Goal: Entertainment & Leisure: Consume media (video, audio)

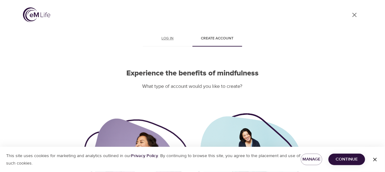
click at [176, 43] on link "Log in" at bounding box center [168, 39] width 50 height 15
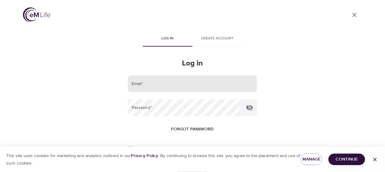
click at [199, 84] on input "email" at bounding box center [192, 84] width 129 height 17
type input "[PERSON_NAME][EMAIL_ADDRESS][PERSON_NAME][DOMAIN_NAME]"
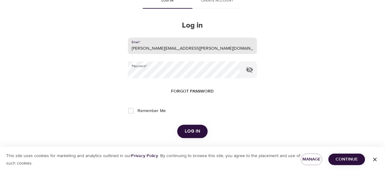
scroll to position [39, 0]
click at [195, 129] on span "Log in" at bounding box center [193, 131] width 16 height 8
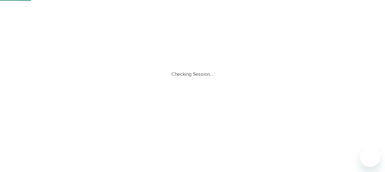
scroll to position [0, 0]
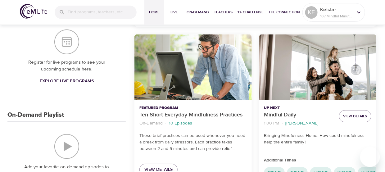
scroll to position [149, 0]
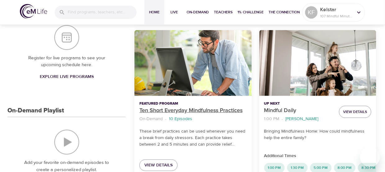
click at [164, 109] on p "Ten Short Everyday Mindfulness Practices" at bounding box center [193, 111] width 107 height 8
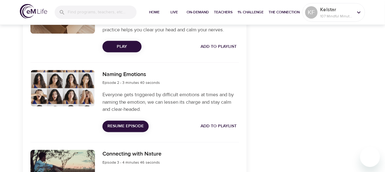
scroll to position [266, 0]
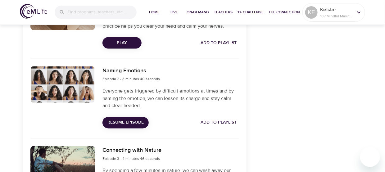
click at [114, 71] on h6 "Naming Emotions" at bounding box center [131, 71] width 57 height 9
click at [128, 126] on button "Resume Episode" at bounding box center [126, 122] width 46 height 11
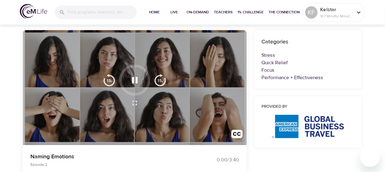
scroll to position [44, 0]
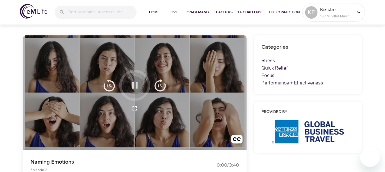
click at [126, 84] on button "button" at bounding box center [135, 85] width 18 height 18
click at [130, 86] on icon "button" at bounding box center [135, 85] width 11 height 11
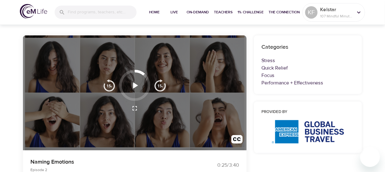
drag, startPoint x: 318, startPoint y: 90, endPoint x: 314, endPoint y: 87, distance: 5.4
click at [318, 90] on div "Categories Stress Quick Relief Focus Performance + Effectiveness" at bounding box center [308, 64] width 108 height 59
click at [139, 85] on icon "button" at bounding box center [135, 85] width 11 height 11
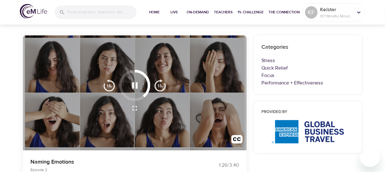
click at [136, 81] on icon "button" at bounding box center [135, 85] width 11 height 11
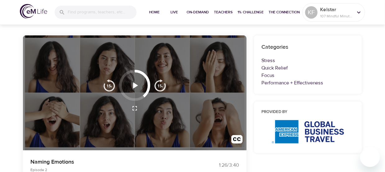
click at [131, 87] on icon "button" at bounding box center [135, 85] width 11 height 11
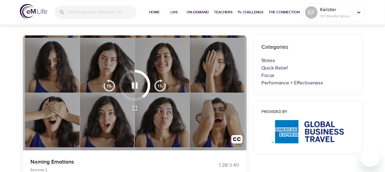
click at [140, 86] on button "button" at bounding box center [135, 85] width 18 height 18
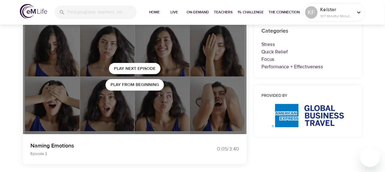
scroll to position [39, 0]
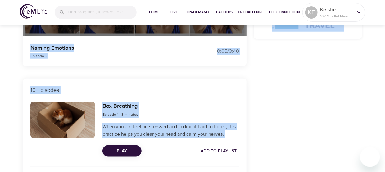
scroll to position [163, 0]
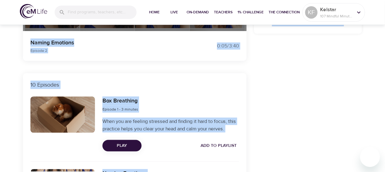
click at [212, 95] on div "Box Breathing Episode 1 - 3 minutes When you are feeling stressed and finding i…" at bounding box center [171, 124] width 144 height 62
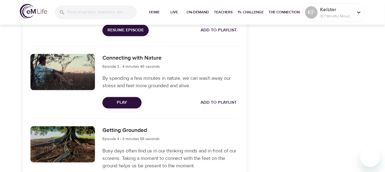
scroll to position [369, 0]
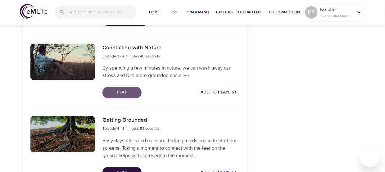
click at [132, 90] on span "Play" at bounding box center [122, 93] width 29 height 8
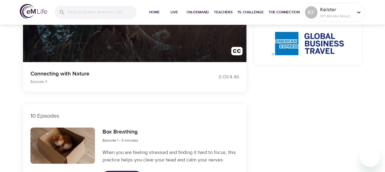
scroll to position [131, 0]
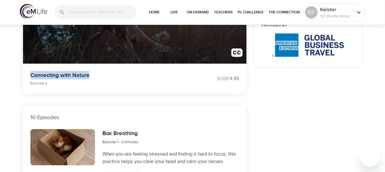
drag, startPoint x: 93, startPoint y: 75, endPoint x: 31, endPoint y: 72, distance: 61.9
click at [31, 72] on p "Connecting with Nature" at bounding box center [107, 75] width 155 height 8
copy p "Connecting with Nature"
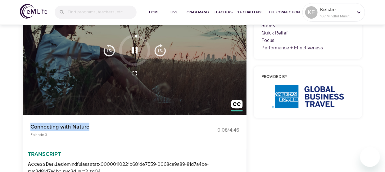
scroll to position [91, 0]
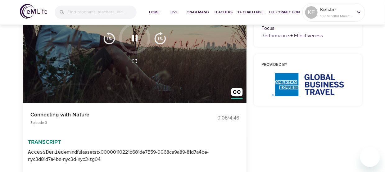
click at [0, 0] on div "Transcript AccessDenied emindfulassets tx00000110221b681de7559-0068ca9a89-81d7a…" at bounding box center [0, 0] width 0 height 0
click at [125, 113] on p "Connecting with Nature" at bounding box center [107, 115] width 155 height 8
click at [0, 0] on div "Transcript AccessDenied emindfulassets tx00000110221b681de7559-0068ca9a89-81d7a…" at bounding box center [0, 0] width 0 height 0
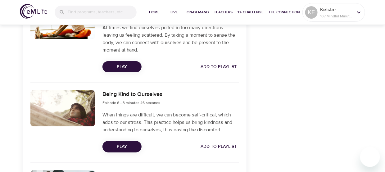
scroll to position [671, 0]
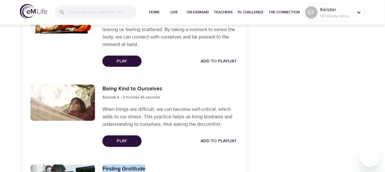
drag, startPoint x: 158, startPoint y: 65, endPoint x: 103, endPoint y: 66, distance: 54.7
click at [103, 165] on div "Finding Gratitude Episode 7 - 2 minutes 51 seconds" at bounding box center [171, 173] width 137 height 16
copy h6 "Finding Gratitude"
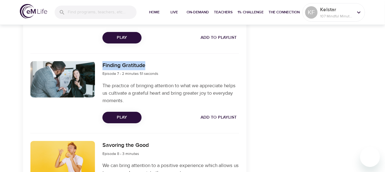
click at [124, 115] on span "Play" at bounding box center [122, 118] width 29 height 8
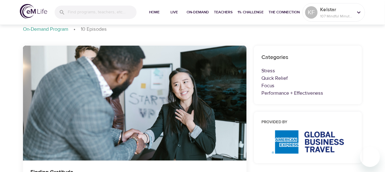
scroll to position [32, 0]
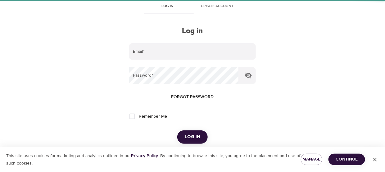
type input "kelly.farrell@hotmail.co.uk"
